Goal: Book appointment/travel/reservation

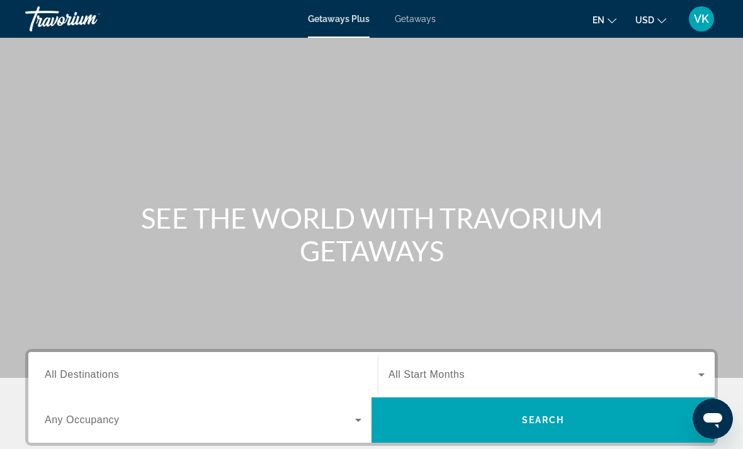
click at [263, 377] on input "Destination All Destinations" at bounding box center [203, 375] width 317 height 15
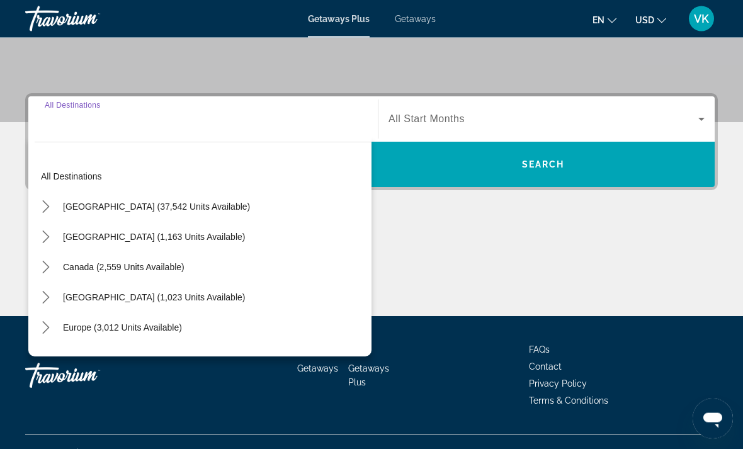
scroll to position [277, 0]
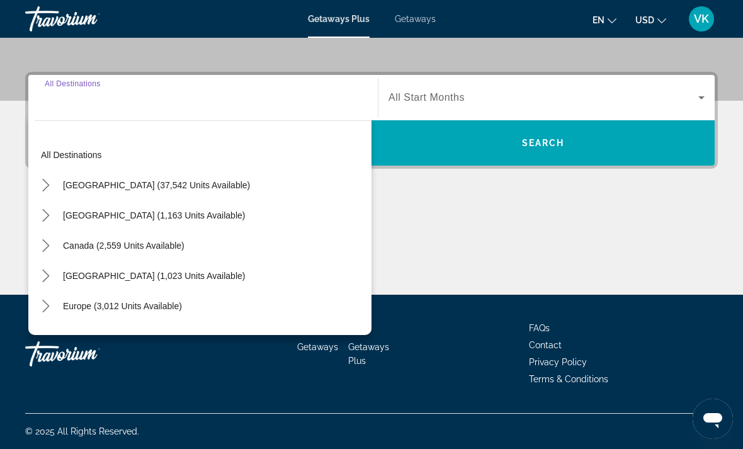
click at [44, 188] on icon "Toggle United States (37,542 units available) submenu" at bounding box center [46, 185] width 13 height 13
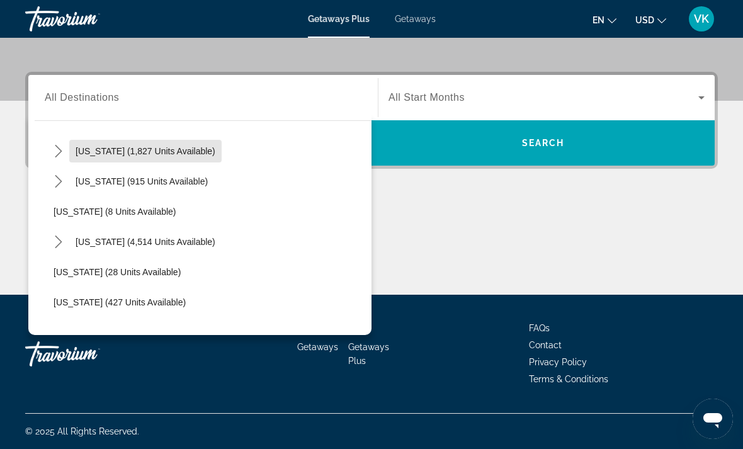
scroll to position [136, 0]
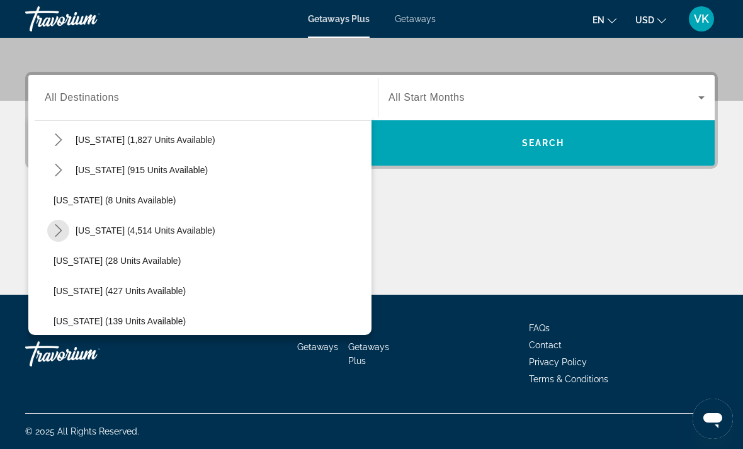
click at [67, 227] on mat-icon "Toggle Florida (4,514 units available) submenu" at bounding box center [58, 231] width 22 height 22
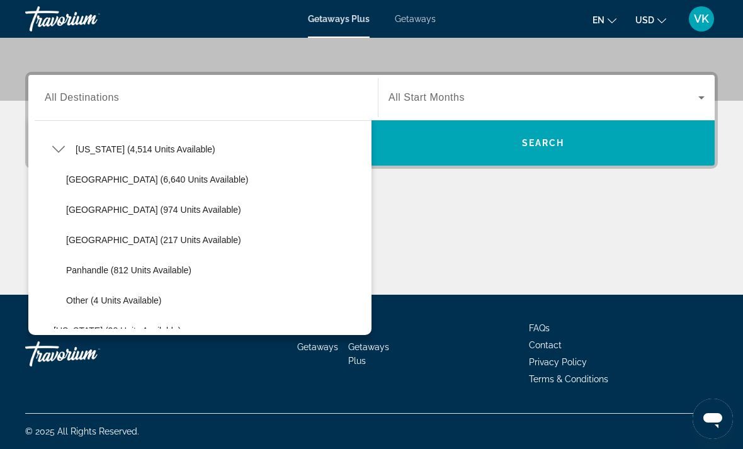
scroll to position [218, 0]
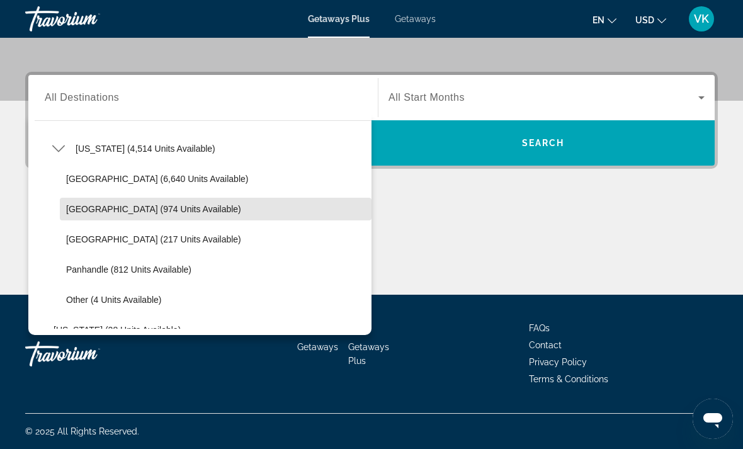
click at [164, 214] on span "East Coast (974 units available)" at bounding box center [153, 209] width 175 height 10
type input "**********"
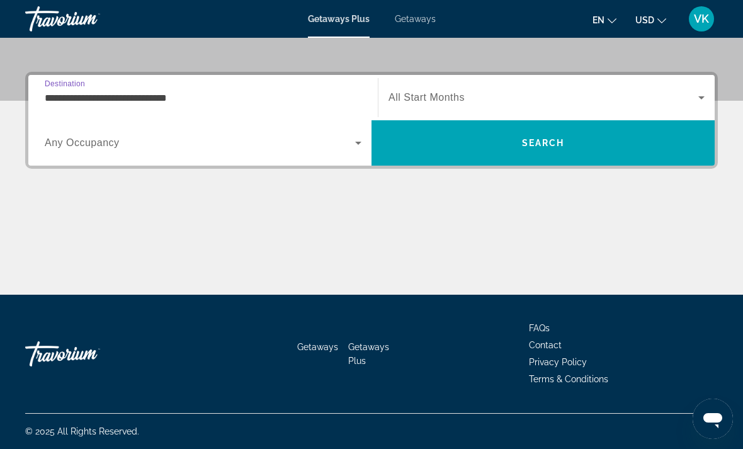
click at [354, 144] on icon "Search widget" at bounding box center [358, 142] width 15 height 15
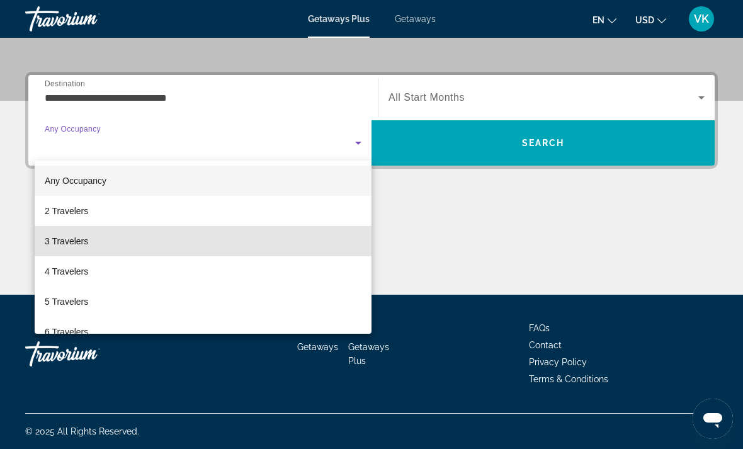
click at [77, 244] on span "3 Travelers" at bounding box center [66, 241] width 43 height 15
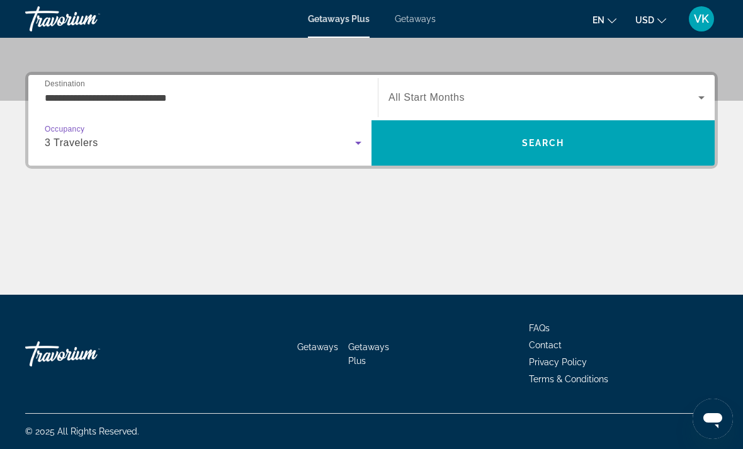
click at [707, 104] on icon "Search widget" at bounding box center [701, 97] width 15 height 15
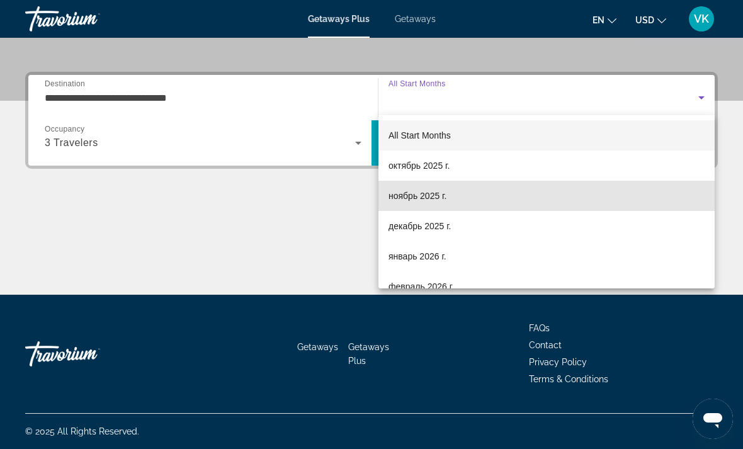
click at [430, 198] on span "ноябрь 2025 г." at bounding box center [418, 195] width 58 height 15
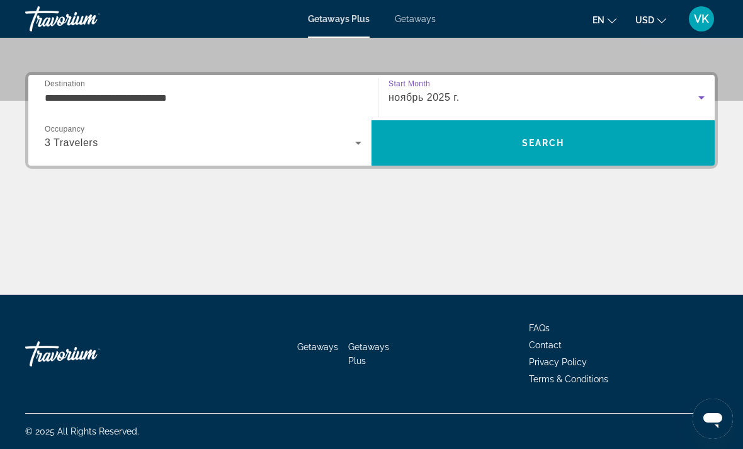
click at [474, 144] on span "Search" at bounding box center [543, 143] width 343 height 30
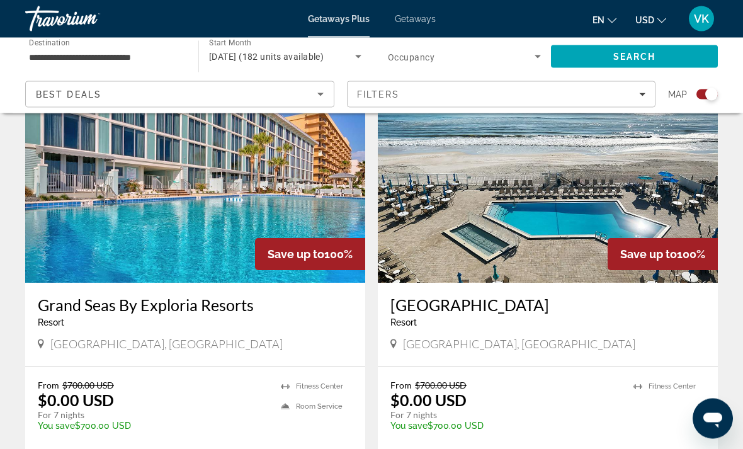
scroll to position [467, 0]
click at [663, 203] on img "Main content" at bounding box center [548, 182] width 340 height 202
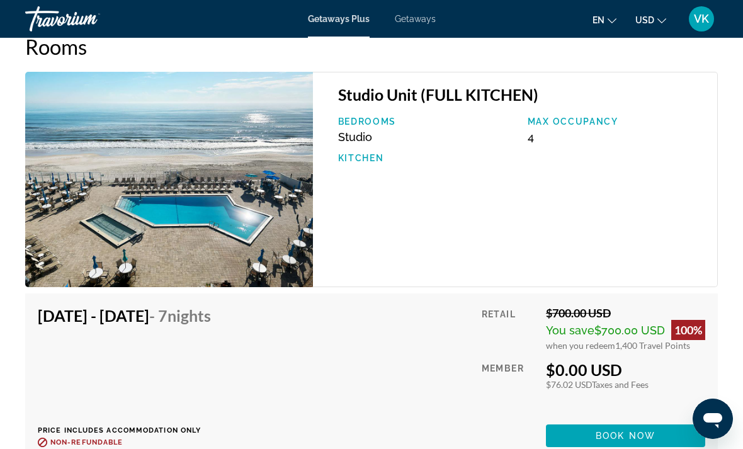
scroll to position [2197, 0]
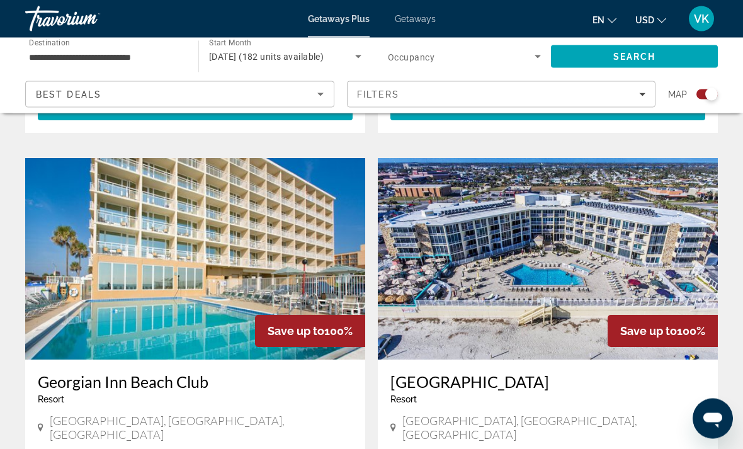
scroll to position [1314, 0]
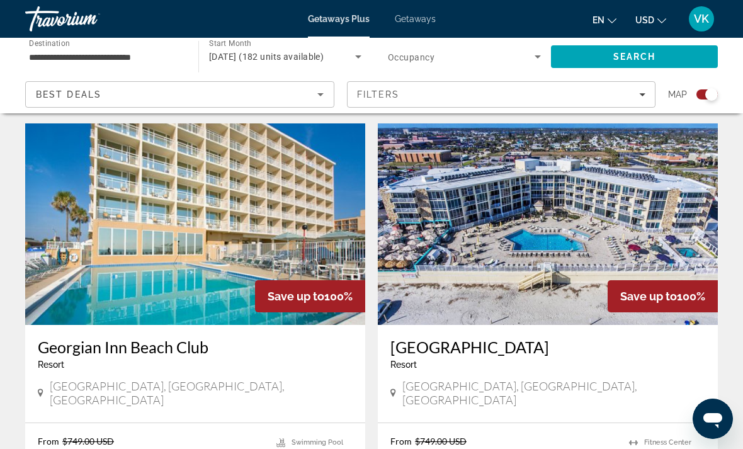
click at [686, 202] on img "Main content" at bounding box center [548, 224] width 340 height 202
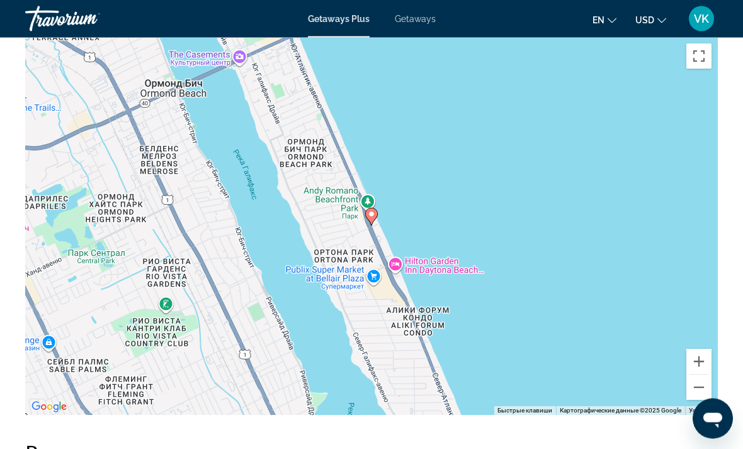
scroll to position [2196, 0]
